Goal: Task Accomplishment & Management: Use online tool/utility

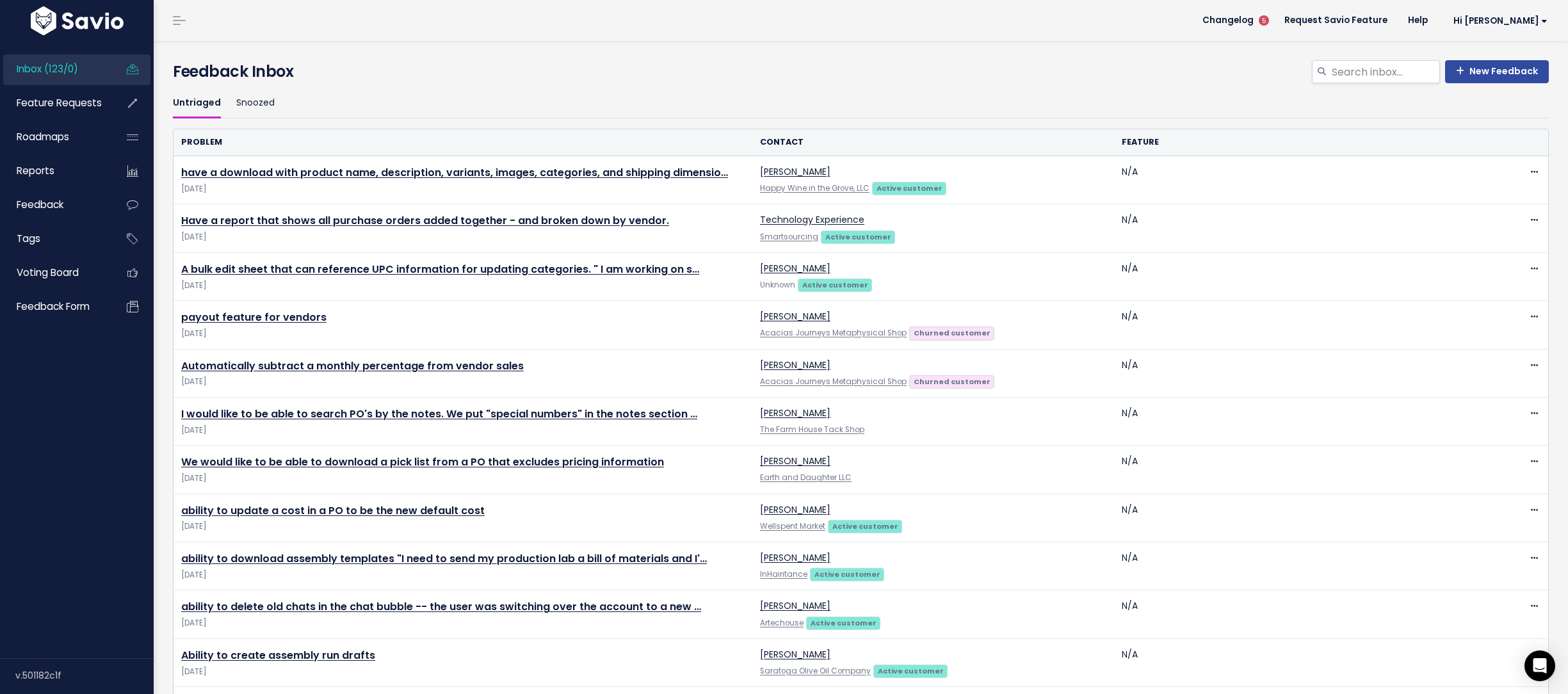
scroll to position [56, 0]
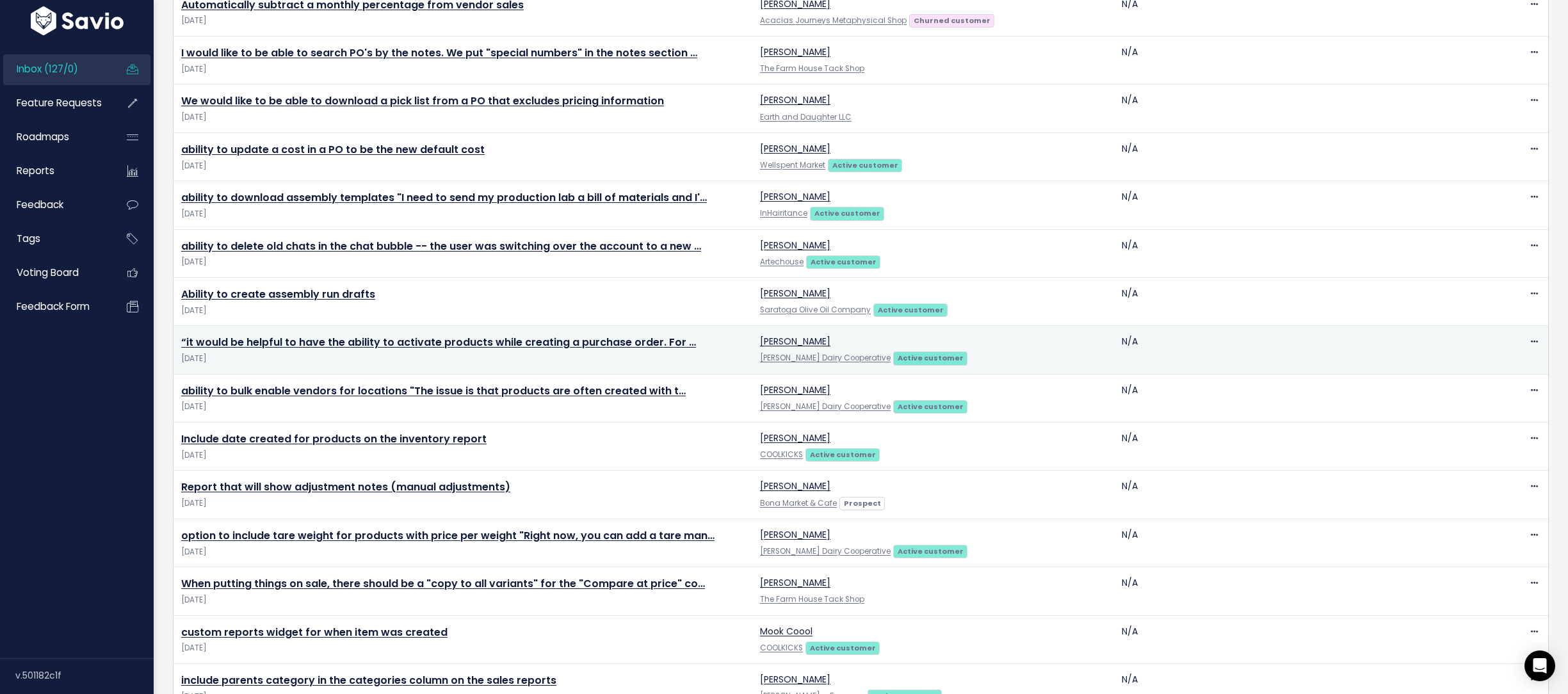
scroll to position [830, 0]
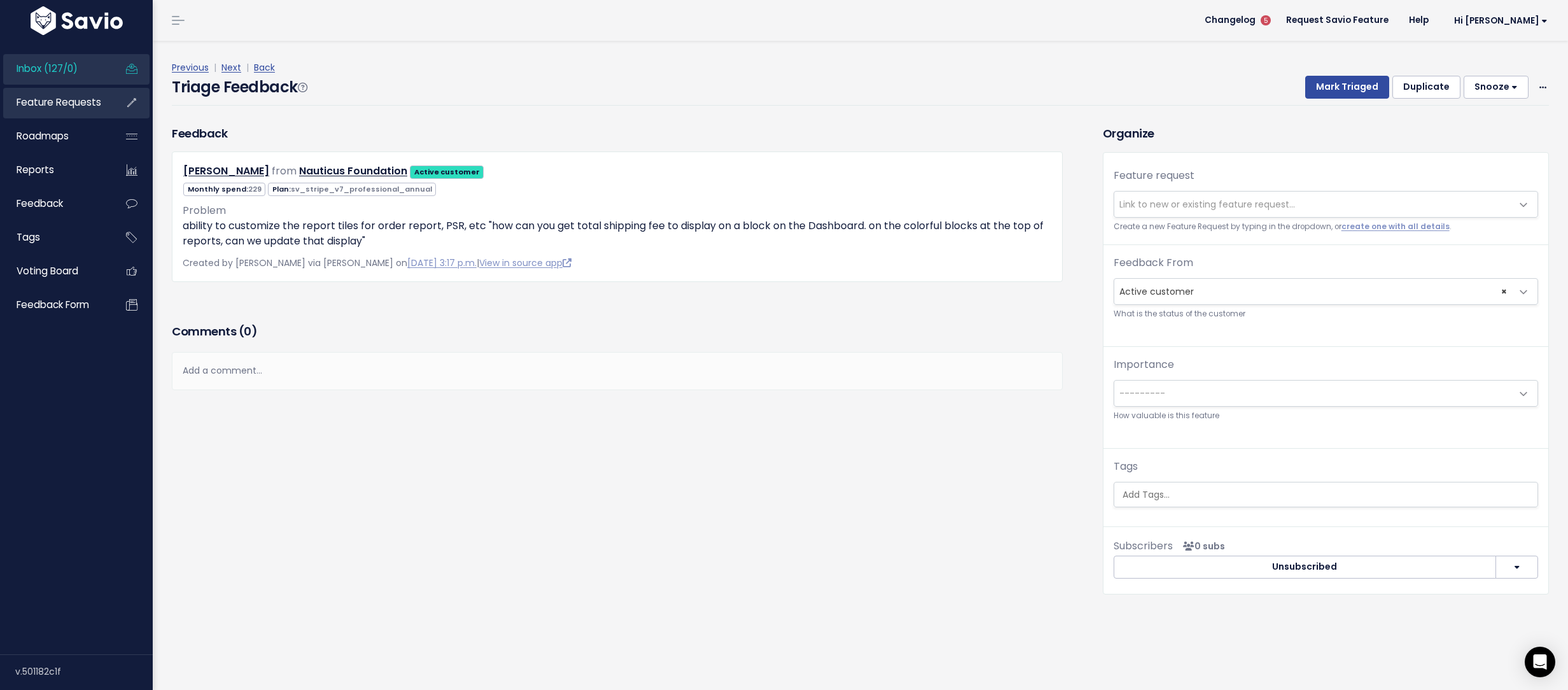
click at [69, 89] on link "Feature Requests" at bounding box center [54, 102] width 102 height 29
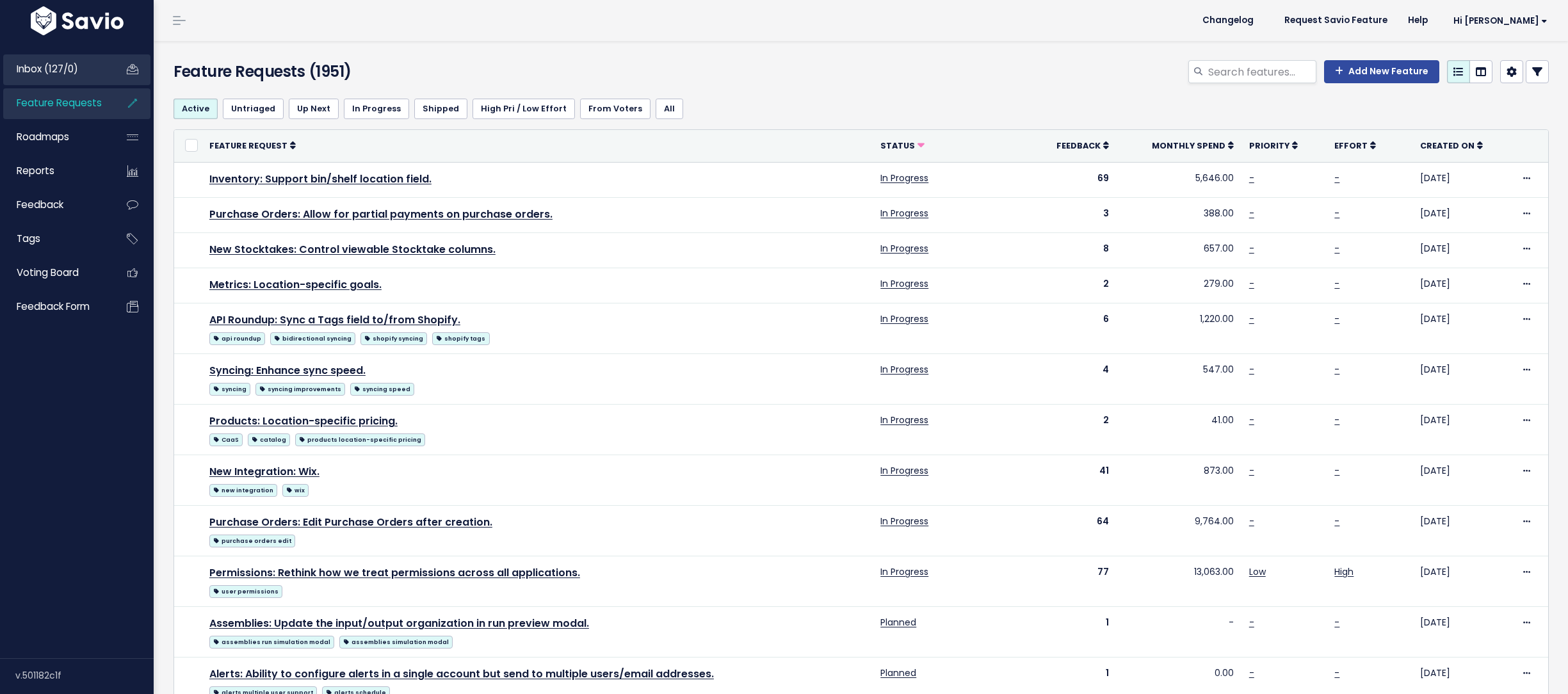
click at [67, 77] on link "Inbox (127/0)" at bounding box center [55, 69] width 103 height 29
